Goal: Download file/media

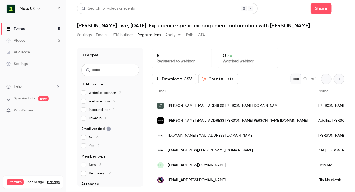
scroll to position [30, 0]
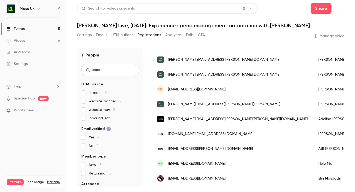
scroll to position [75, 0]
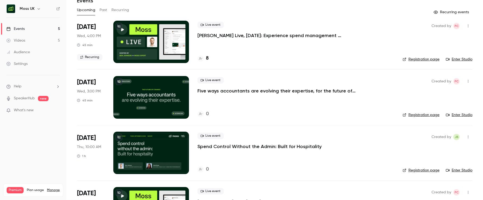
scroll to position [25, 0]
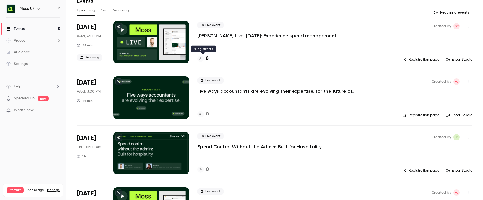
click at [204, 59] on div "8" at bounding box center [202, 58] width 11 height 7
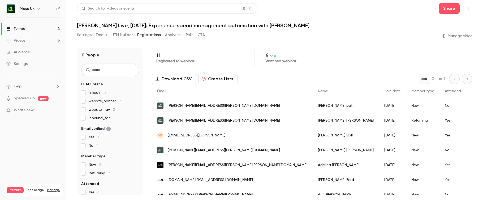
click at [172, 80] on button "Download CSV" at bounding box center [174, 79] width 44 height 11
